Goal: Task Accomplishment & Management: Use online tool/utility

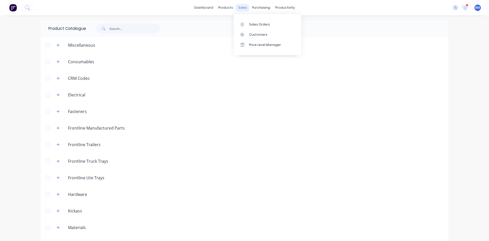
click at [244, 6] on div "sales" at bounding box center [243, 8] width 14 height 8
click at [257, 33] on div "Customers" at bounding box center [258, 34] width 18 height 5
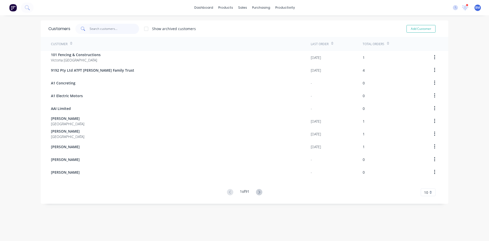
click at [101, 30] on input "text" at bounding box center [115, 29] width 50 height 10
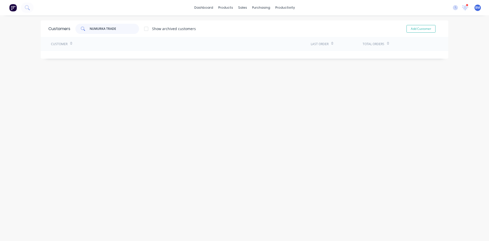
click at [119, 26] on input "NUMURKA TRADE" at bounding box center [115, 29] width 50 height 10
drag, startPoint x: 104, startPoint y: 26, endPoint x: -50, endPoint y: 16, distance: 154.1
click at [0, 16] on html "dashboard products sales purchasing productivity dashboard products Product Cat…" at bounding box center [244, 120] width 489 height 241
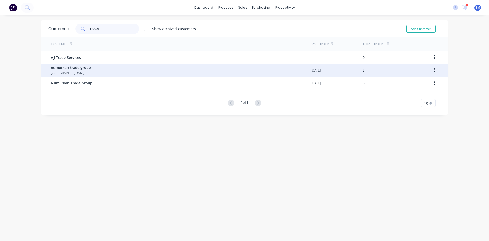
type input "TRADE"
click at [46, 69] on div "numurkah trade group Australia [DATE] 3" at bounding box center [244, 70] width 407 height 13
click at [87, 72] on span "[GEOGRAPHIC_DATA]" at bounding box center [71, 72] width 40 height 5
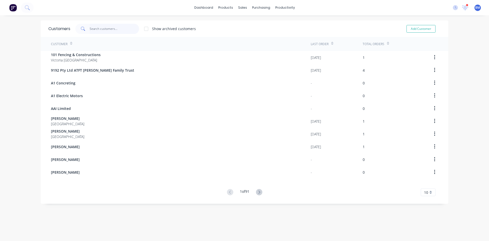
click at [101, 30] on input "text" at bounding box center [115, 29] width 50 height 10
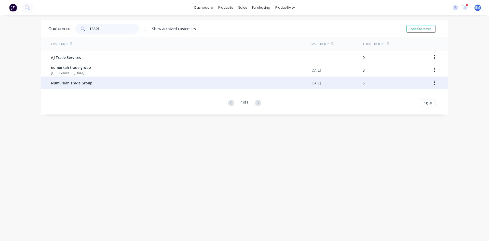
type input "TRADE"
click at [80, 84] on span "Numurkah Trade Group" at bounding box center [72, 82] width 42 height 5
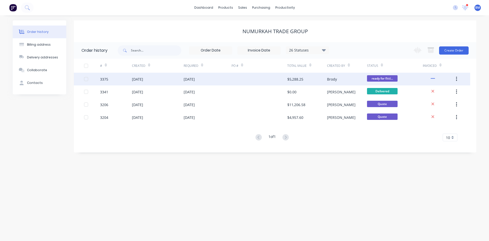
click at [341, 79] on div "Brody" at bounding box center [347, 79] width 40 height 13
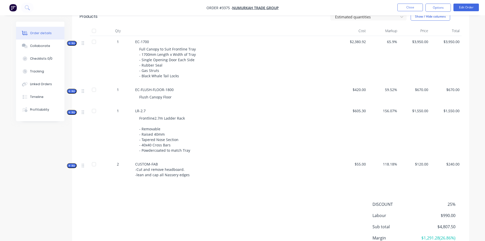
scroll to position [25, 0]
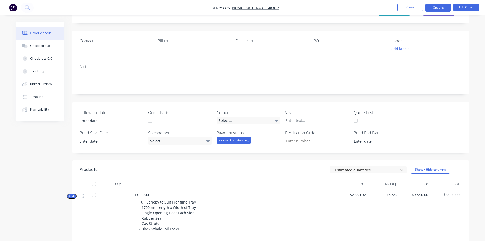
click at [441, 9] on button "Options" at bounding box center [437, 8] width 25 height 8
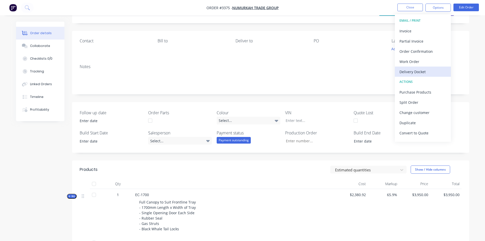
click at [423, 70] on div "Delivery Docket" at bounding box center [422, 71] width 47 height 7
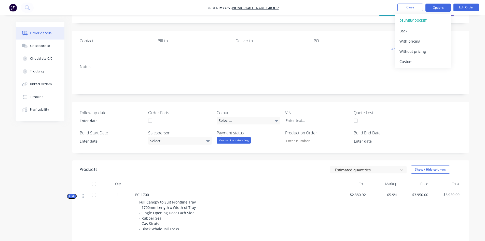
click at [432, 7] on button "Options" at bounding box center [437, 8] width 25 height 8
click at [430, 11] on button "Options" at bounding box center [437, 8] width 25 height 8
click at [404, 8] on button "Close" at bounding box center [409, 8] width 25 height 8
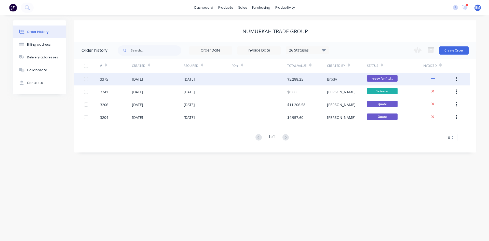
click at [338, 80] on div "Brody" at bounding box center [347, 79] width 40 height 13
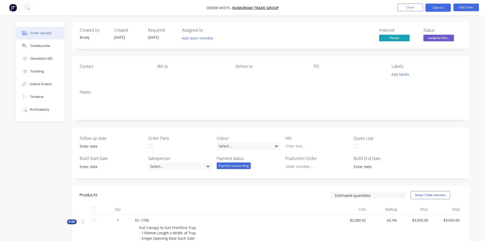
click at [438, 10] on button "Options" at bounding box center [437, 8] width 25 height 8
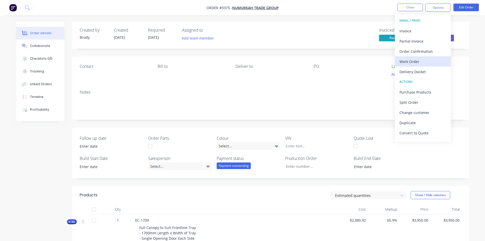
click at [422, 63] on div "Work Order" at bounding box center [422, 61] width 47 height 7
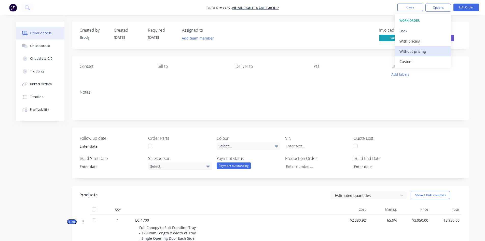
click at [431, 52] on div "Without pricing" at bounding box center [422, 51] width 47 height 7
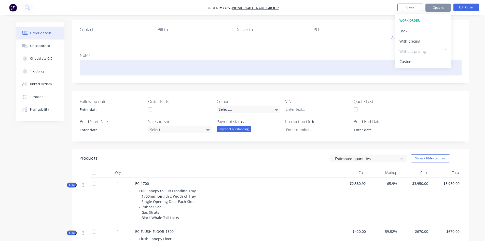
scroll to position [153, 0]
